Goal: Information Seeking & Learning: Learn about a topic

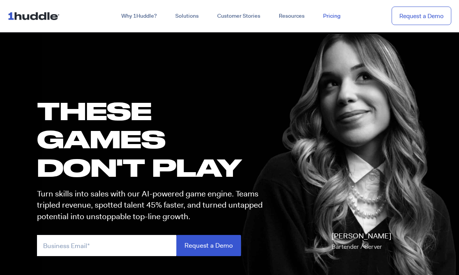
click at [335, 15] on link "Pricing" at bounding box center [332, 16] width 36 height 14
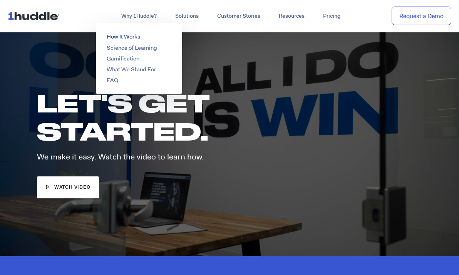
click at [126, 36] on link "How It Works" at bounding box center [123, 37] width 33 height 8
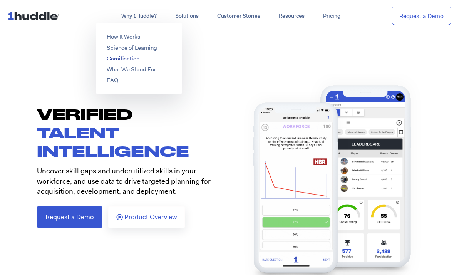
click at [126, 58] on link "Gamification" at bounding box center [123, 59] width 33 height 8
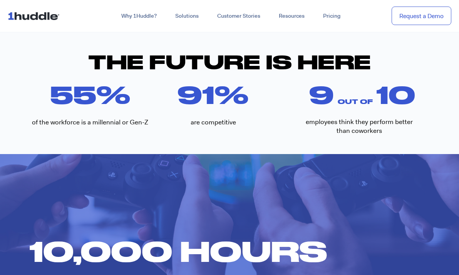
scroll to position [336, 0]
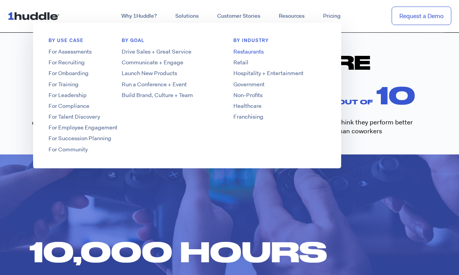
click at [244, 51] on link "Restaurants" at bounding box center [279, 52] width 123 height 8
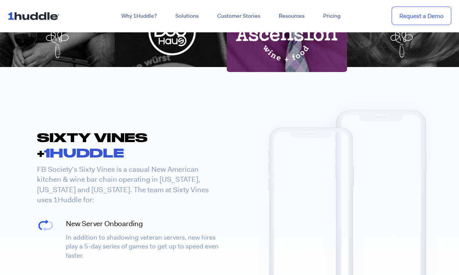
scroll to position [514, 0]
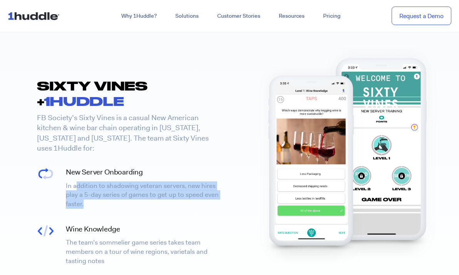
drag, startPoint x: 75, startPoint y: 171, endPoint x: 196, endPoint y: 197, distance: 123.5
click at [197, 197] on div "SIXTY VINES + 1HUDDLE FB Society’s Sixty Vines is a casual New American kitchen…" at bounding box center [129, 202] width 200 height 249
click at [196, 197] on div "SIXTY VINES + 1HUDDLE FB Society’s Sixty Vines is a casual New American kitchen…" at bounding box center [129, 202] width 200 height 249
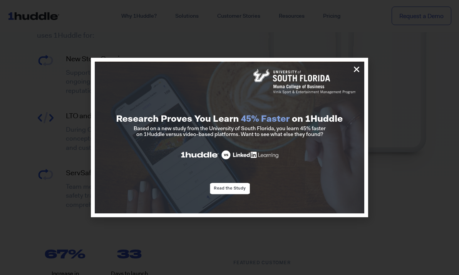
scroll to position [1072, 0]
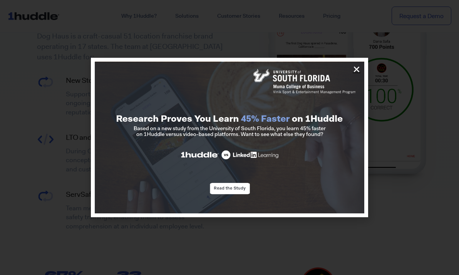
click at [359, 68] on icon "Close" at bounding box center [356, 69] width 8 height 8
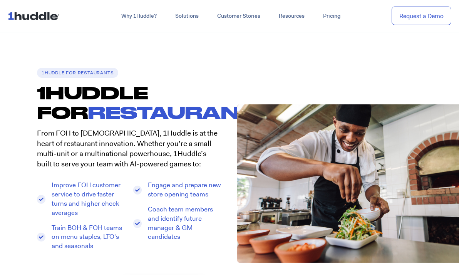
scroll to position [0, 0]
click at [49, 16] on img at bounding box center [35, 15] width 55 height 15
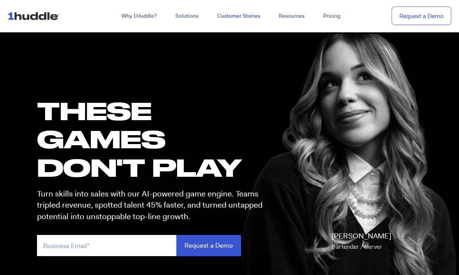
click at [247, 17] on link "Customer Stories" at bounding box center [239, 16] width 62 height 14
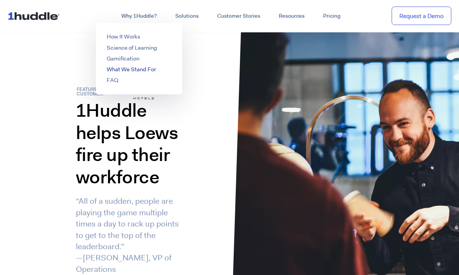
click at [137, 72] on link "What We Stand For" at bounding box center [131, 69] width 49 height 8
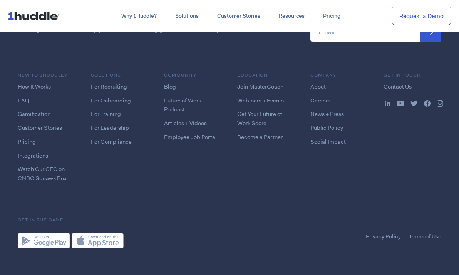
scroll to position [2157, 0]
click at [319, 83] on link "About" at bounding box center [317, 87] width 15 height 8
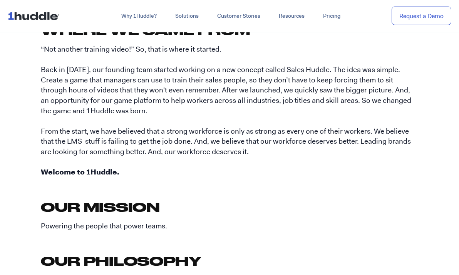
scroll to position [299, 0]
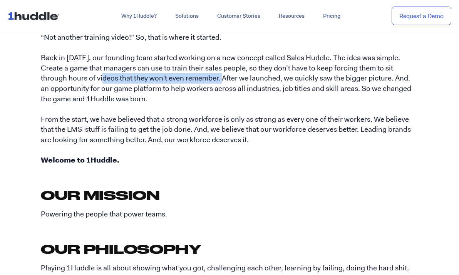
drag, startPoint x: 58, startPoint y: 77, endPoint x: 177, endPoint y: 80, distance: 118.5
click at [177, 80] on p "“Not another training video!” So, that is where it started. Back in 2015, our f…" at bounding box center [229, 98] width 377 height 133
click at [159, 83] on p "“Not another training video!” So, that is where it started. Back in 2015, our f…" at bounding box center [229, 98] width 377 height 133
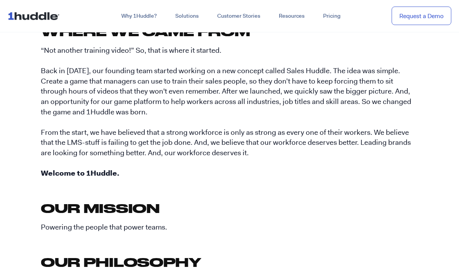
scroll to position [287, 0]
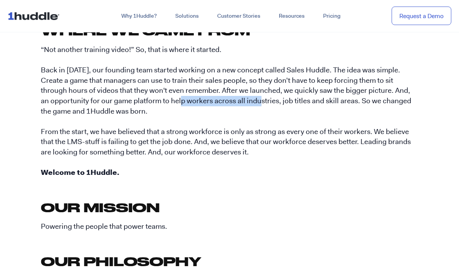
drag, startPoint x: 141, startPoint y: 100, endPoint x: 213, endPoint y: 98, distance: 71.9
click at [214, 99] on p "“Not another training video!” So, that is where it started. Back in 2015, our f…" at bounding box center [229, 111] width 377 height 133
click at [204, 99] on p "“Not another training video!” So, that is where it started. Back in 2015, our f…" at bounding box center [229, 111] width 377 height 133
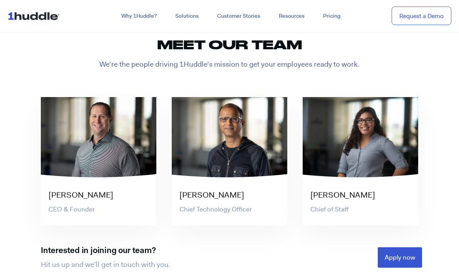
scroll to position [1388, 0]
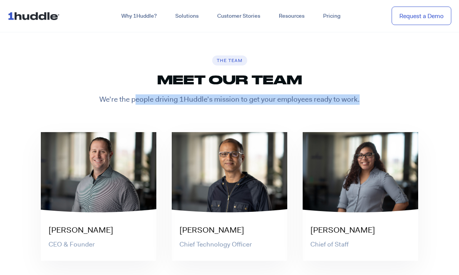
drag, startPoint x: 136, startPoint y: 88, endPoint x: 257, endPoint y: 107, distance: 122.2
click at [257, 107] on div "The Team Meet our team We’re the people driving 1Huddle’s mission to get your e…" at bounding box center [229, 180] width 400 height 257
click at [255, 102] on div "The Team Meet our team We’re the people driving 1Huddle’s mission to get your e…" at bounding box center [229, 180] width 400 height 257
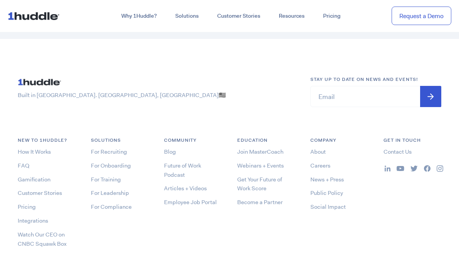
scroll to position [2202, 0]
click at [24, 15] on img at bounding box center [35, 15] width 55 height 15
